Goal: Task Accomplishment & Management: Manage account settings

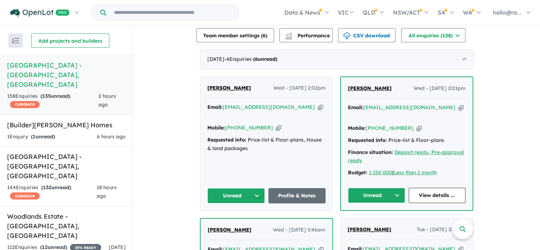
scroll to position [284, 0]
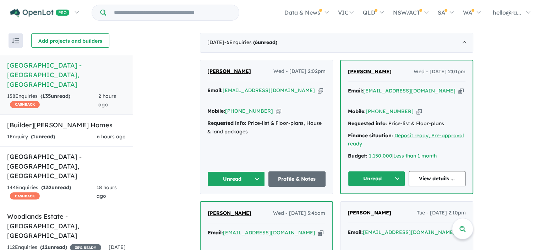
click at [318, 87] on icon "button" at bounding box center [320, 90] width 5 height 7
drag, startPoint x: 241, startPoint y: 67, endPoint x: 201, endPoint y: 69, distance: 40.9
click at [201, 69] on div "[PERSON_NAME] Wed - [DATE] 2:02pm Email: [EMAIL_ADDRESS][DOMAIN_NAME] Copied! M…" at bounding box center [266, 126] width 132 height 133
copy span "[PERSON_NAME]"
click at [276, 107] on icon "button" at bounding box center [278, 110] width 5 height 7
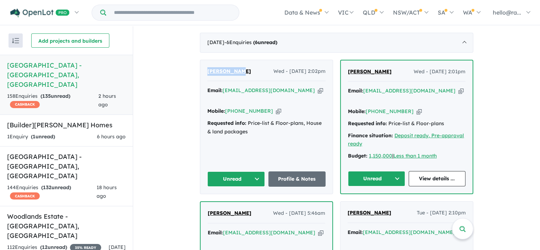
copy span "[PERSON_NAME]"
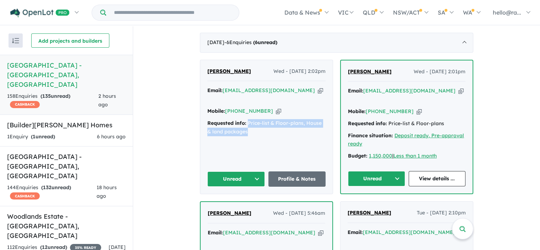
drag, startPoint x: 246, startPoint y: 112, endPoint x: 246, endPoint y: 123, distance: 11.4
click at [246, 123] on div "Requested info: Price-list & Floor-plans, House & land packages" at bounding box center [266, 127] width 118 height 17
copy div "Price-list & Floor-plans, House & land packages"
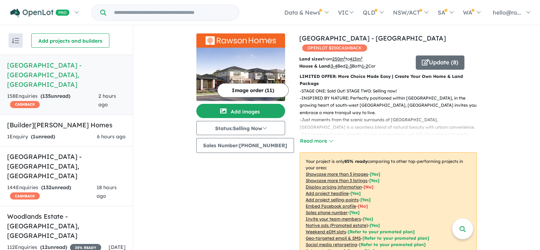
scroll to position [178, 0]
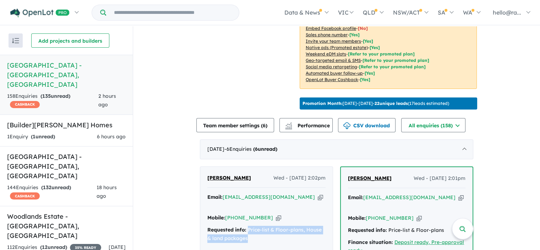
click at [458, 193] on icon "button" at bounding box center [460, 196] width 5 height 7
copy div "Price-list & Floor-plans, House & land packages"
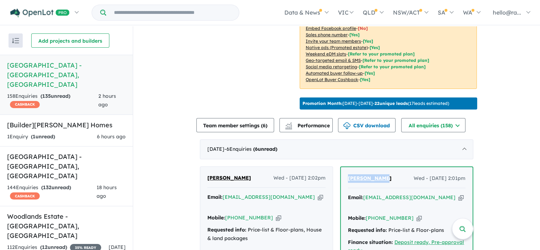
drag, startPoint x: 382, startPoint y: 175, endPoint x: 341, endPoint y: 175, distance: 40.5
click at [341, 175] on div "[PERSON_NAME] Wed - [DATE] 2:01pm Email: [EMAIL_ADDRESS][DOMAIN_NAME] Copied! M…" at bounding box center [407, 233] width 132 height 133
copy span "[PERSON_NAME]"
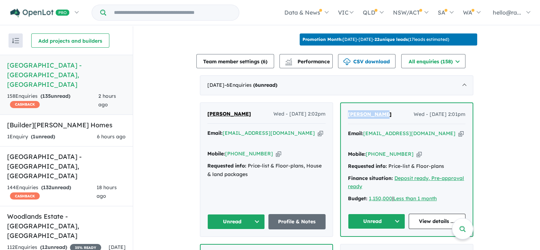
scroll to position [249, 0]
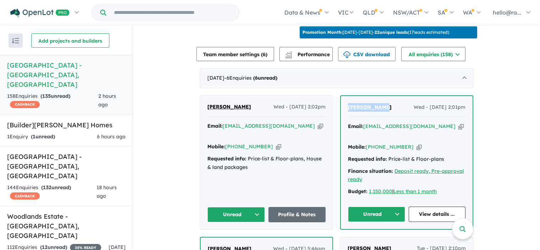
click at [416, 143] on icon "button" at bounding box center [418, 146] width 5 height 7
copy span "[PERSON_NAME]"
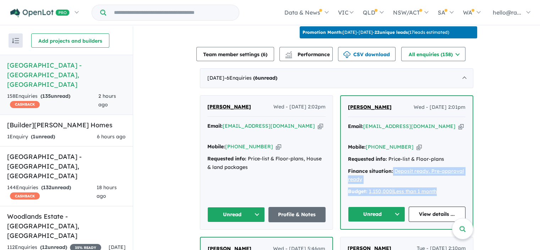
drag, startPoint x: 391, startPoint y: 160, endPoint x: 444, endPoint y: 178, distance: 56.0
click at [444, 178] on div "Email: [PERSON_NAME][EMAIL_ADDRESS][DOMAIN_NAME] Copied! Mobile: [PHONE_NUMBER]…" at bounding box center [407, 160] width 118 height 77
copy div "Deposit ready, Pre-approval ready Budget: 1,150,000 | Less than 1 month"
